Goal: Find contact information: Obtain details needed to contact an individual or organization

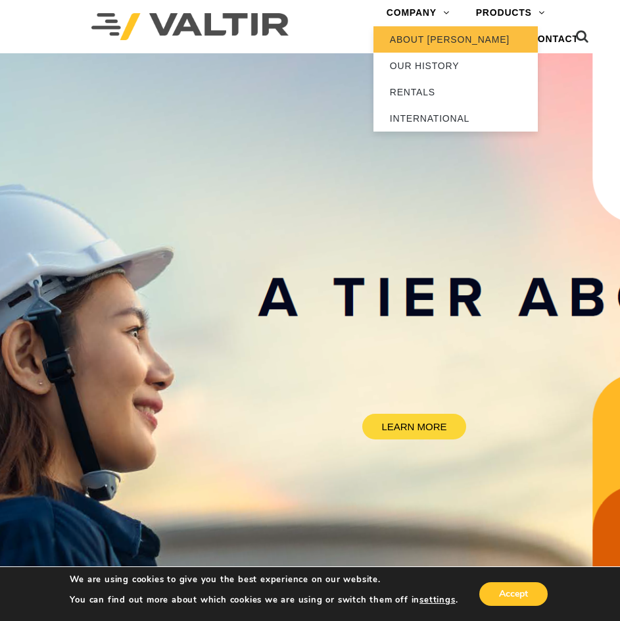
click at [441, 37] on link "ABOUT [PERSON_NAME]" at bounding box center [455, 39] width 164 height 26
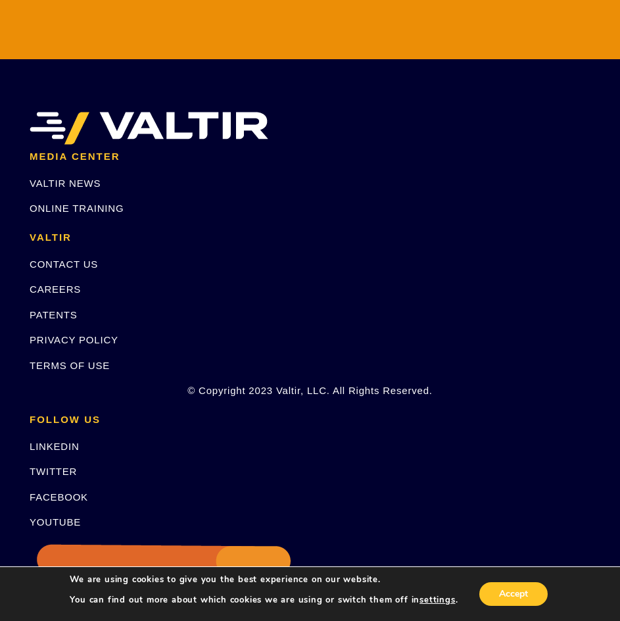
scroll to position [3158, 0]
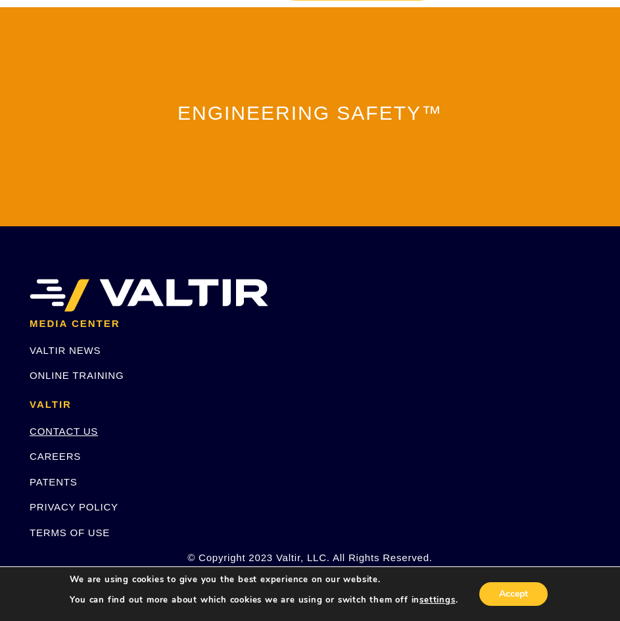
click at [70, 431] on link "CONTACT US" at bounding box center [64, 430] width 68 height 11
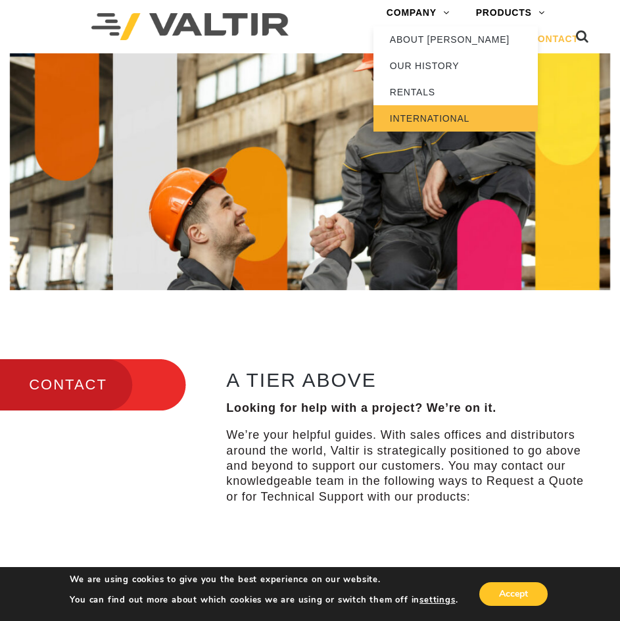
click at [414, 108] on link "INTERNATIONAL" at bounding box center [455, 118] width 164 height 26
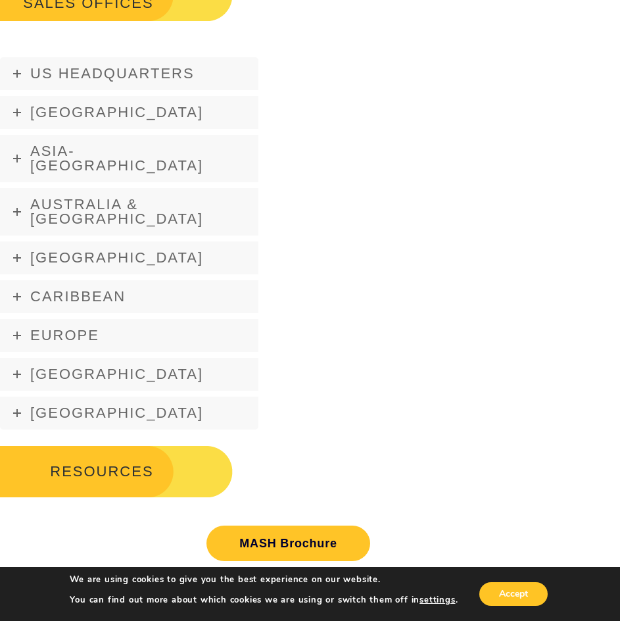
scroll to position [2235, 0]
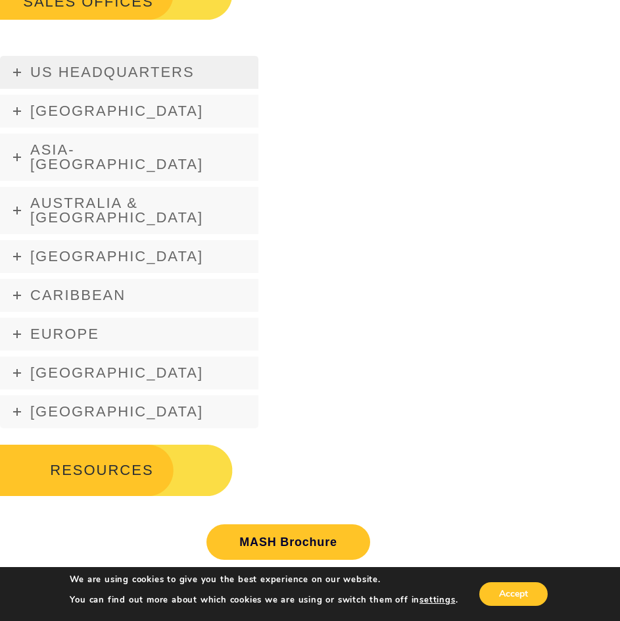
click at [16, 74] on icon at bounding box center [17, 72] width 8 height 8
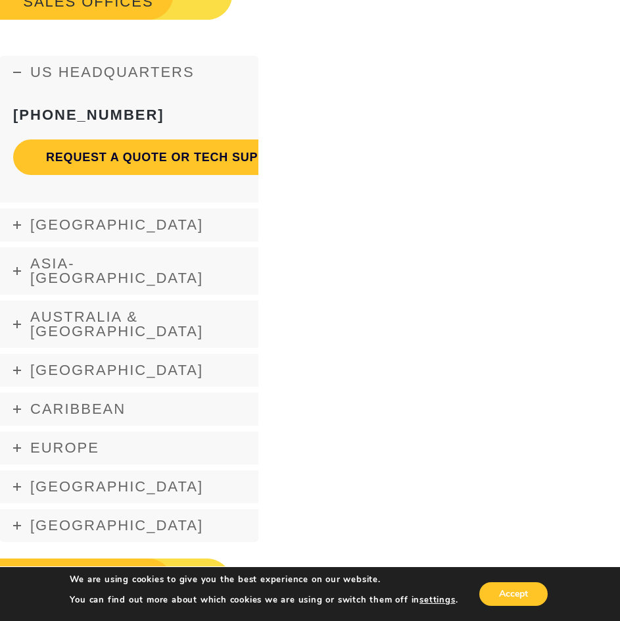
click at [16, 74] on icon at bounding box center [17, 72] width 8 height 8
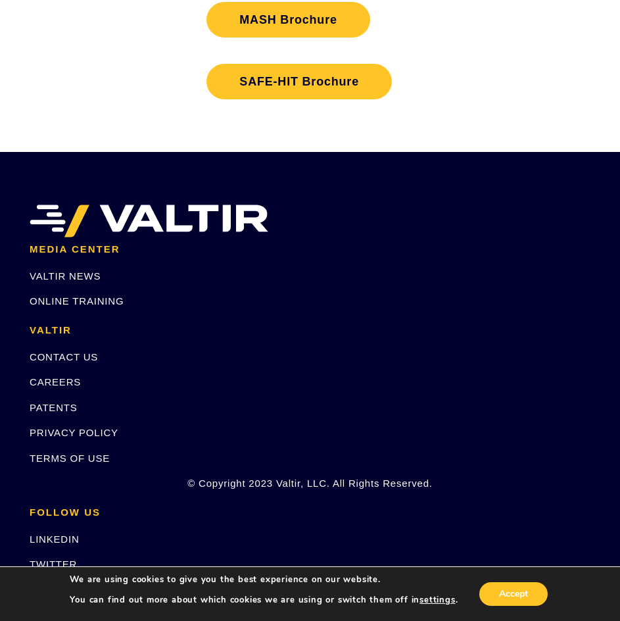
scroll to position [2761, 0]
